Goal: Find specific page/section: Find specific page/section

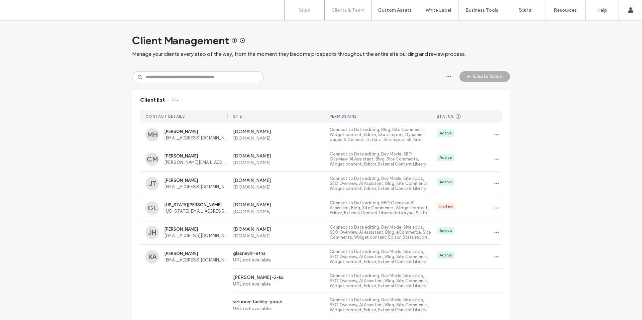
click at [307, 8] on label "Sites" at bounding box center [304, 10] width 11 height 6
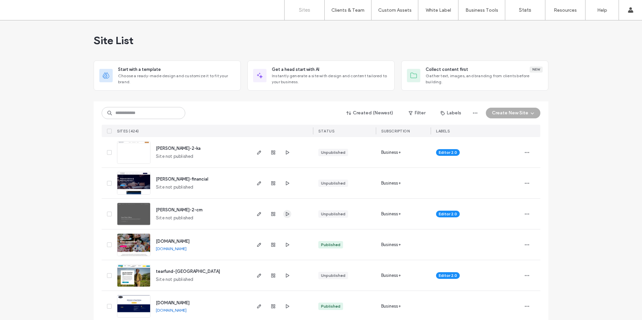
click at [285, 214] on icon "button" at bounding box center [287, 213] width 5 height 5
click at [257, 153] on use "button" at bounding box center [259, 153] width 4 height 4
